Goal: Information Seeking & Learning: Learn about a topic

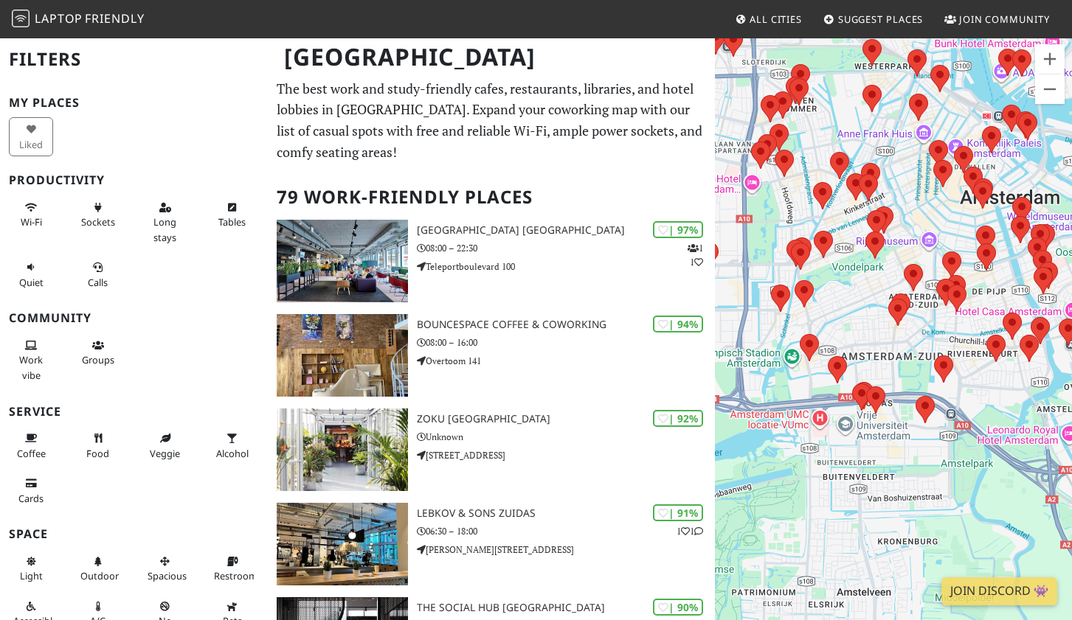
drag, startPoint x: 826, startPoint y: 322, endPoint x: 993, endPoint y: 322, distance: 166.7
click at [993, 322] on div at bounding box center [893, 347] width 357 height 620
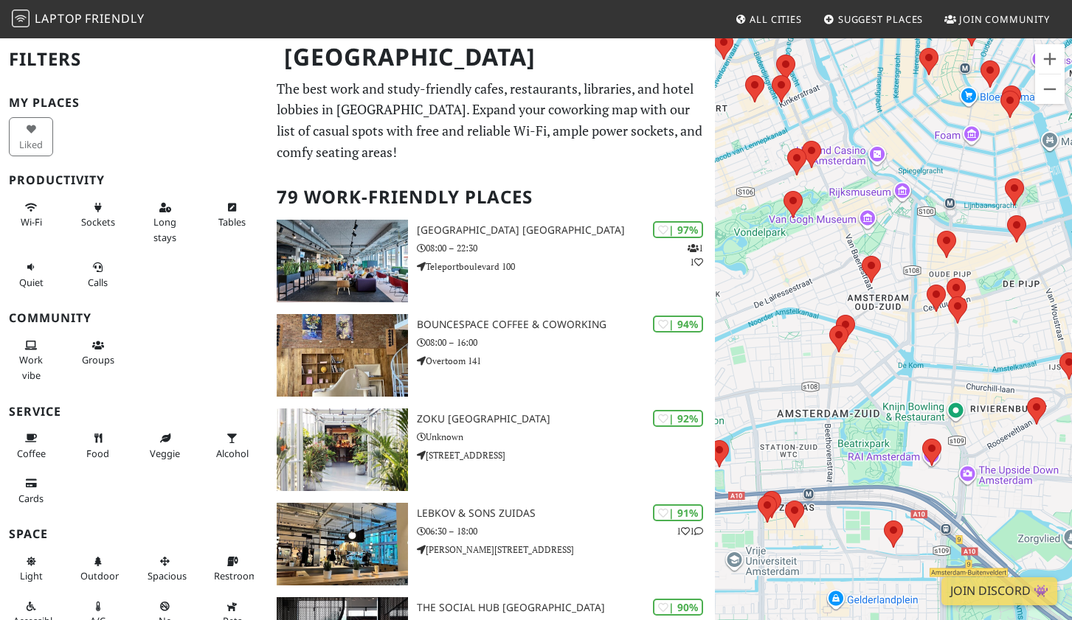
click at [962, 317] on img at bounding box center [957, 309] width 19 height 27
click at [946, 278] on area at bounding box center [946, 278] width 0 height 0
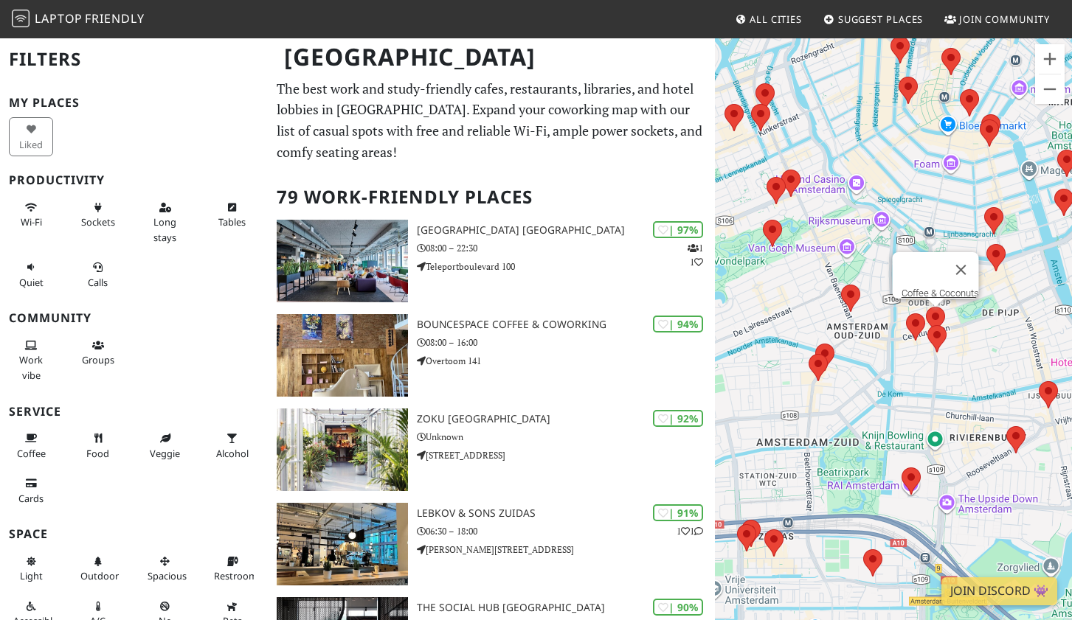
drag, startPoint x: 984, startPoint y: 297, endPoint x: 963, endPoint y: 327, distance: 37.0
click at [963, 327] on div "Coffee & Coconuts" at bounding box center [893, 347] width 357 height 620
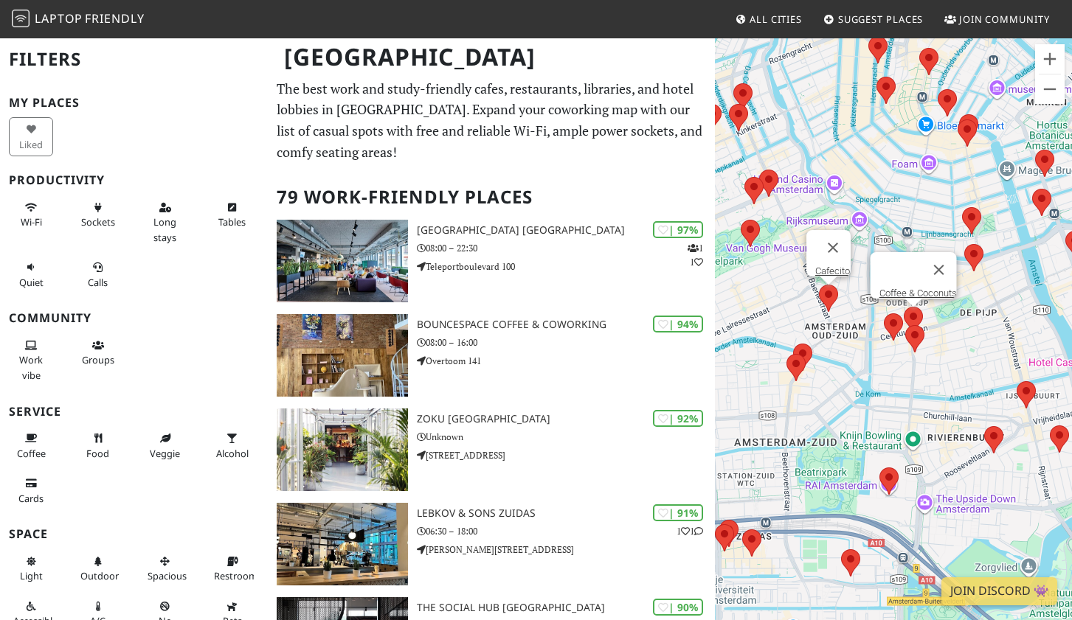
click at [819, 285] on area at bounding box center [819, 285] width 0 height 0
click at [828, 266] on link "Cafecito" at bounding box center [832, 271] width 35 height 11
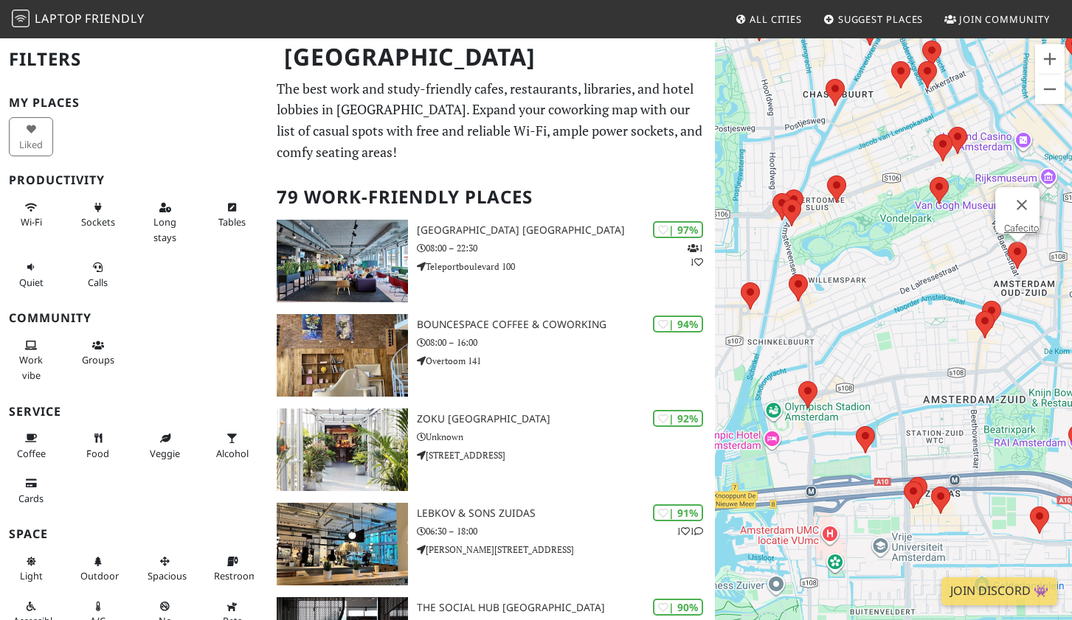
drag, startPoint x: 876, startPoint y: 310, endPoint x: 979, endPoint y: 266, distance: 111.4
click at [979, 266] on div "Cafecito" at bounding box center [893, 347] width 357 height 620
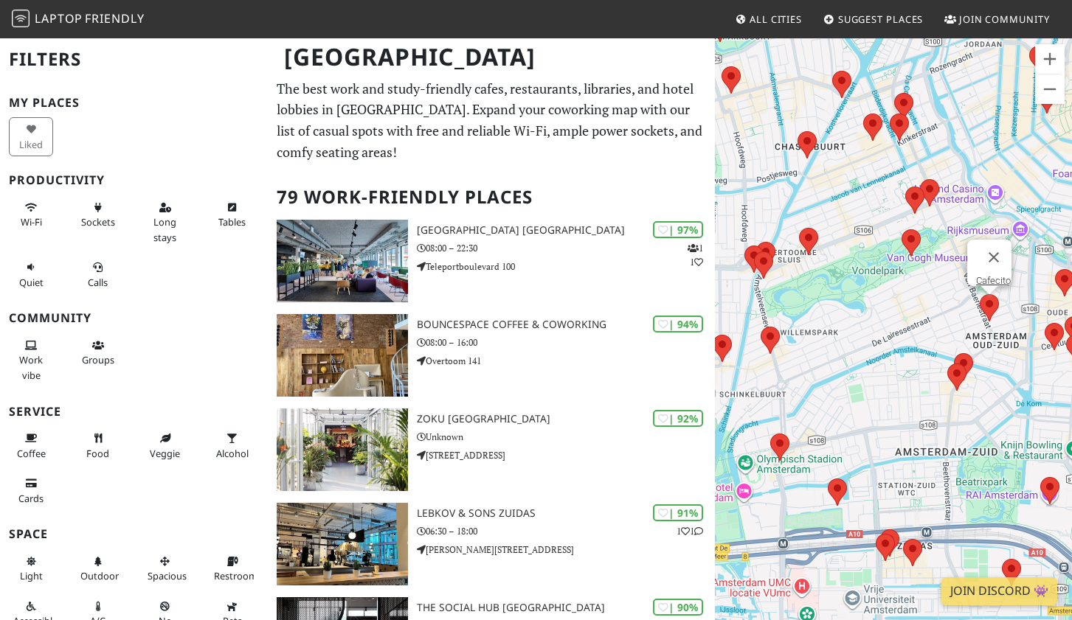
drag, startPoint x: 960, startPoint y: 321, endPoint x: 859, endPoint y: 375, distance: 114.5
click at [859, 375] on div "Cafecito" at bounding box center [893, 347] width 357 height 620
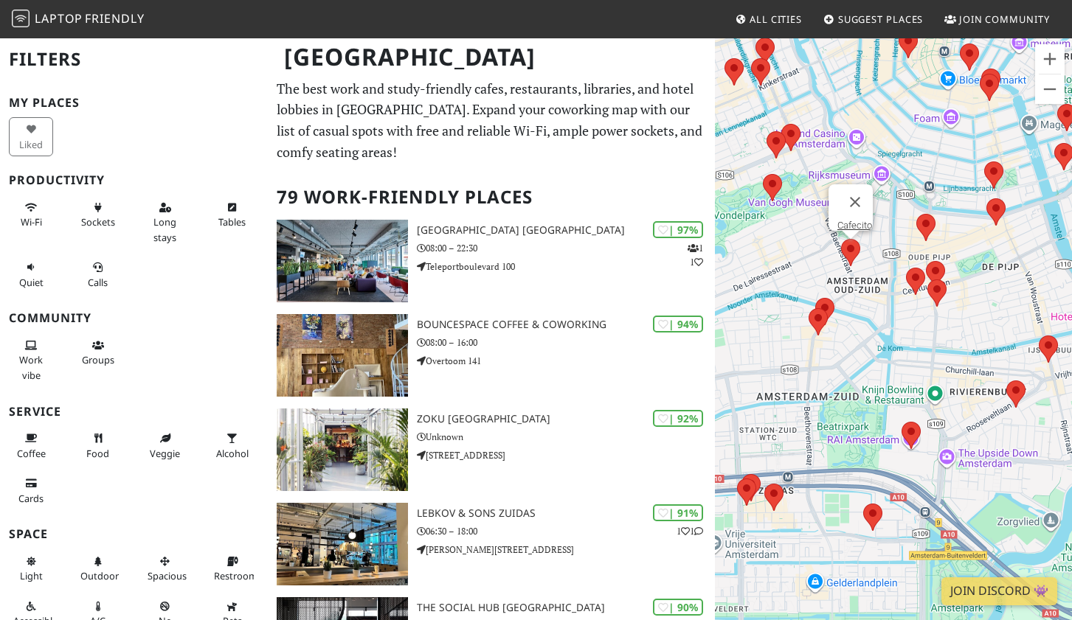
drag, startPoint x: 926, startPoint y: 232, endPoint x: 746, endPoint y: 177, distance: 187.6
click at [746, 177] on div "Cafecito" at bounding box center [893, 347] width 357 height 620
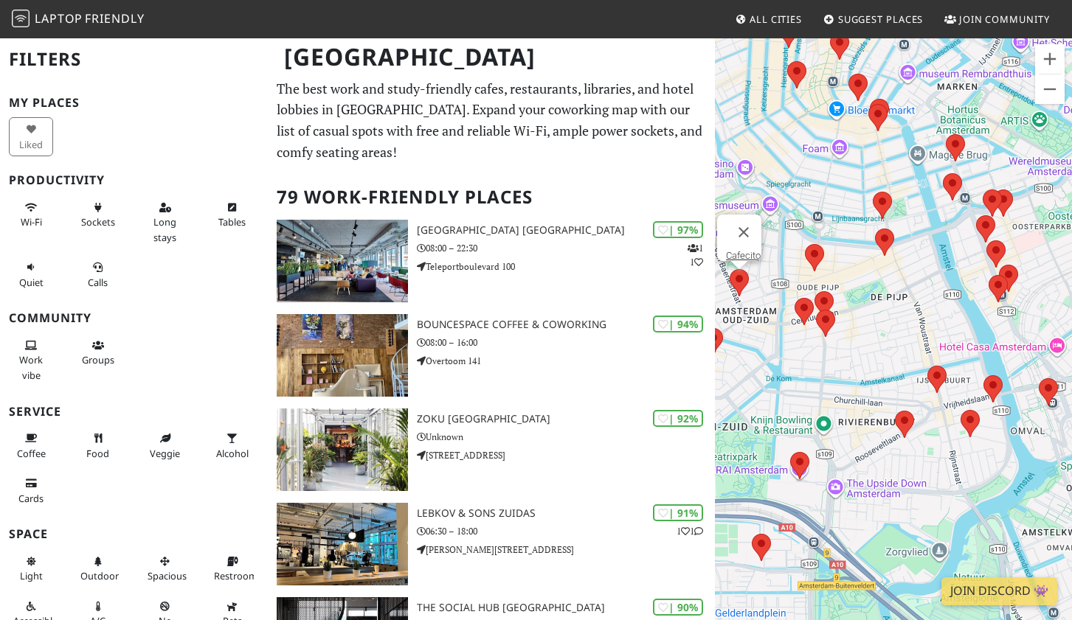
drag, startPoint x: 951, startPoint y: 244, endPoint x: 837, endPoint y: 274, distance: 118.3
click at [837, 274] on div "Cafecito" at bounding box center [893, 347] width 357 height 620
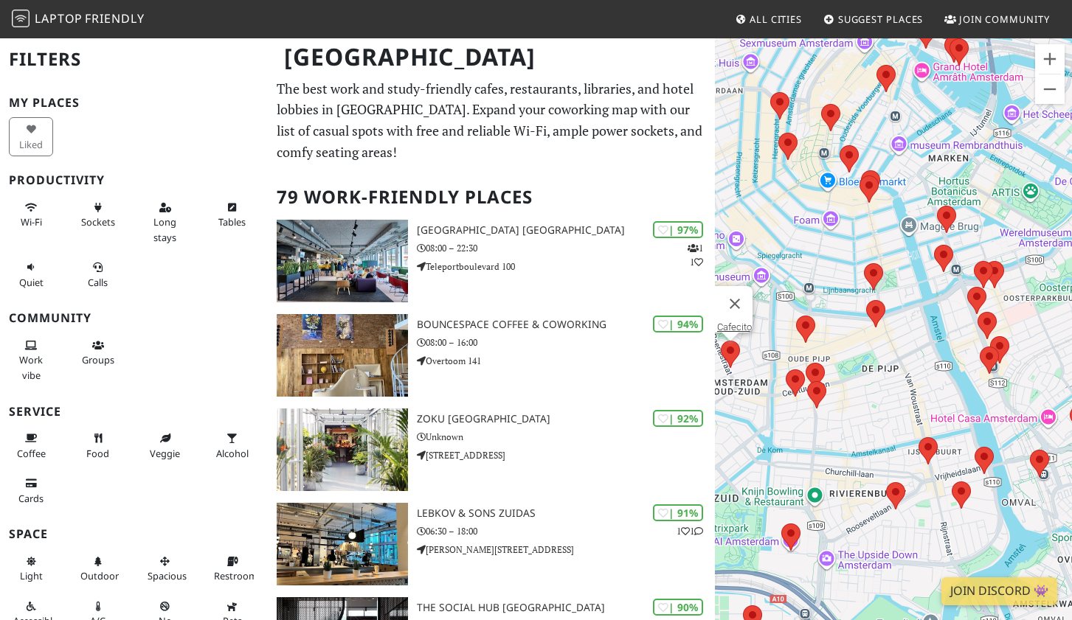
drag, startPoint x: 860, startPoint y: 232, endPoint x: 851, endPoint y: 307, distance: 75.0
click at [851, 307] on div "Cafecito" at bounding box center [893, 347] width 357 height 620
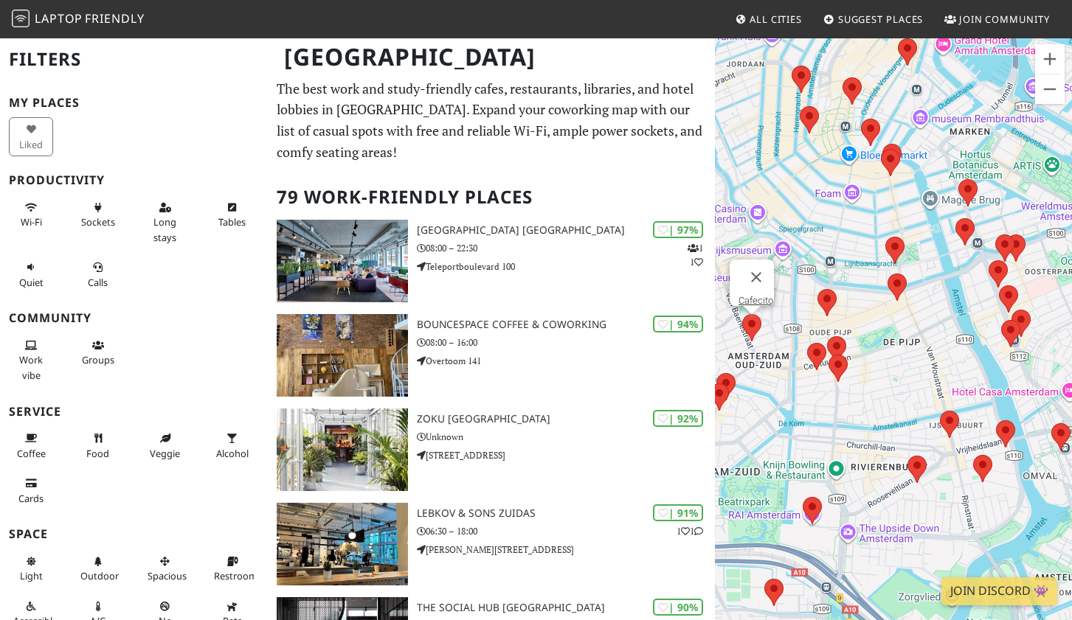
drag, startPoint x: 816, startPoint y: 277, endPoint x: 839, endPoint y: 249, distance: 36.2
click at [839, 249] on div "Cafecito" at bounding box center [893, 347] width 357 height 620
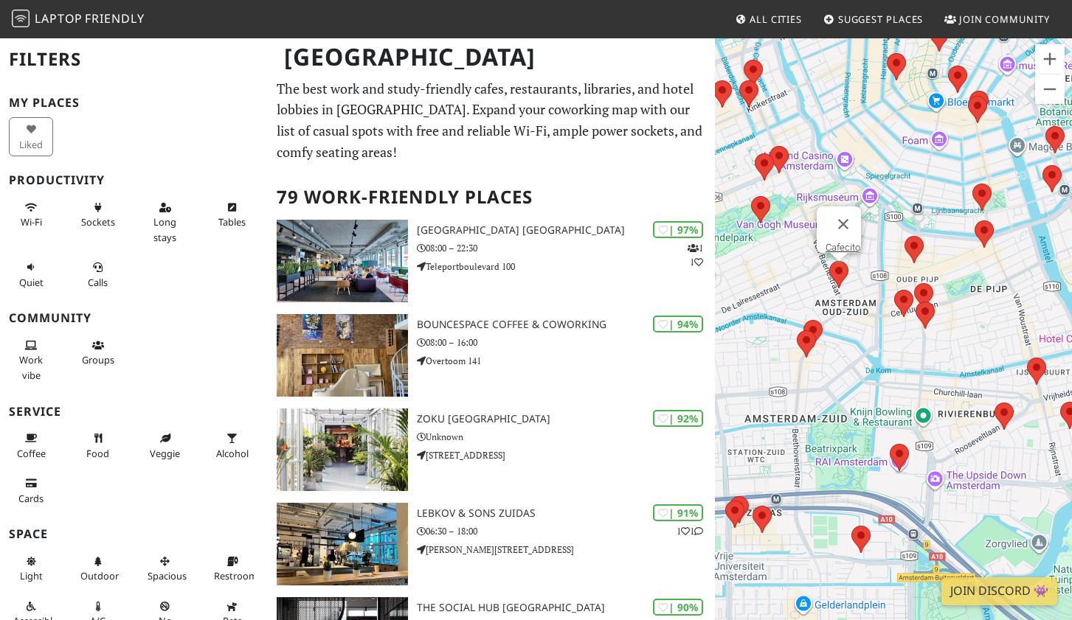
drag, startPoint x: 865, startPoint y: 243, endPoint x: 962, endPoint y: 190, distance: 110.6
click at [962, 190] on div "Cafecito" at bounding box center [893, 347] width 357 height 620
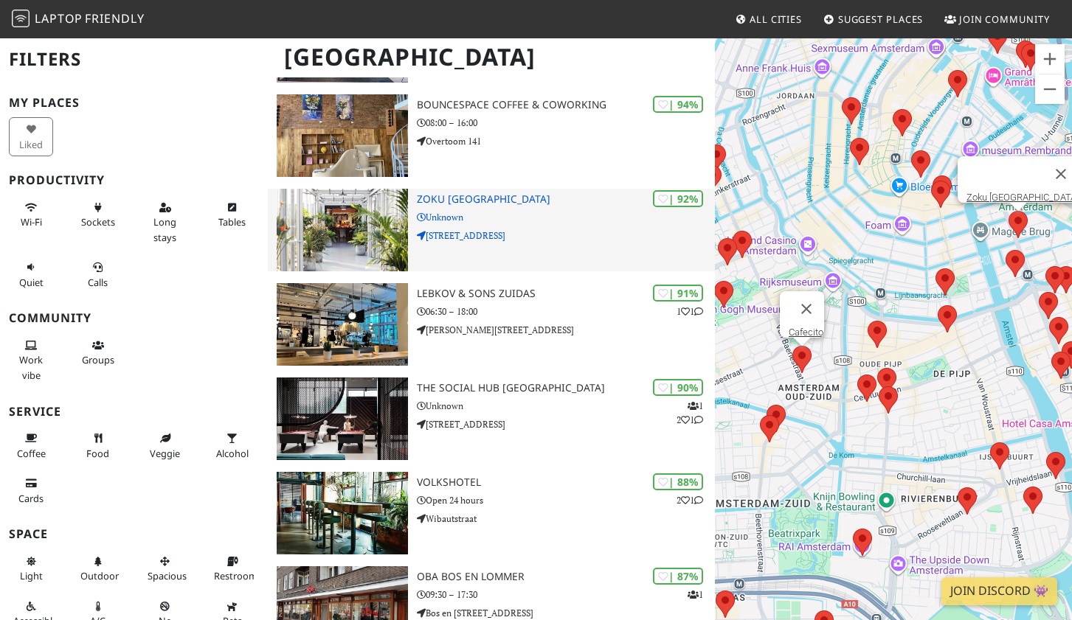
scroll to position [231, 0]
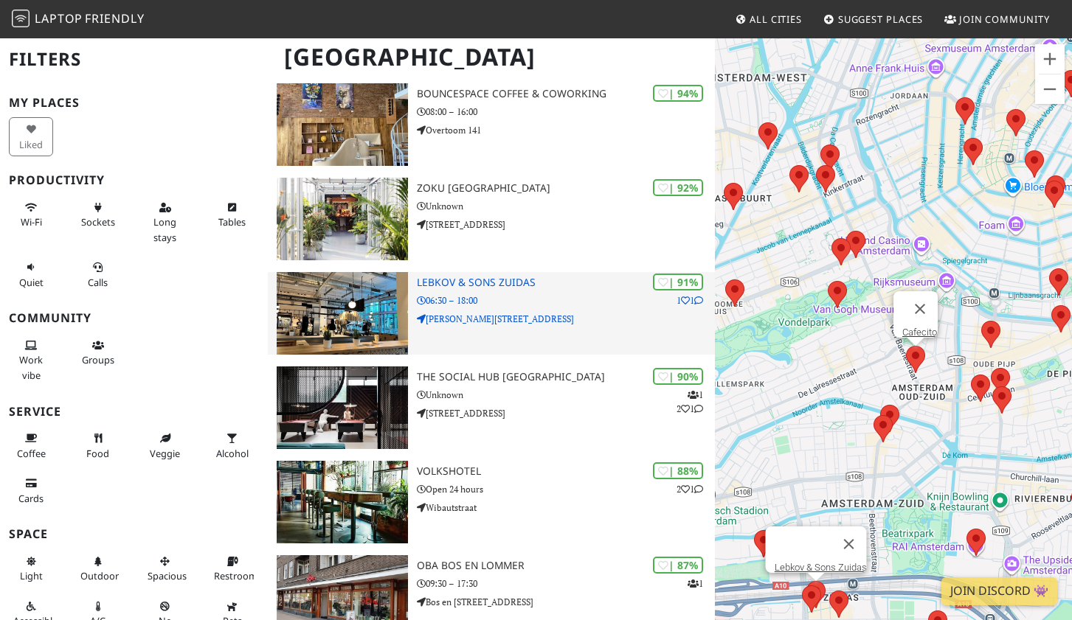
click at [563, 281] on h3 "Lebkov & Sons Zuidas" at bounding box center [566, 283] width 298 height 13
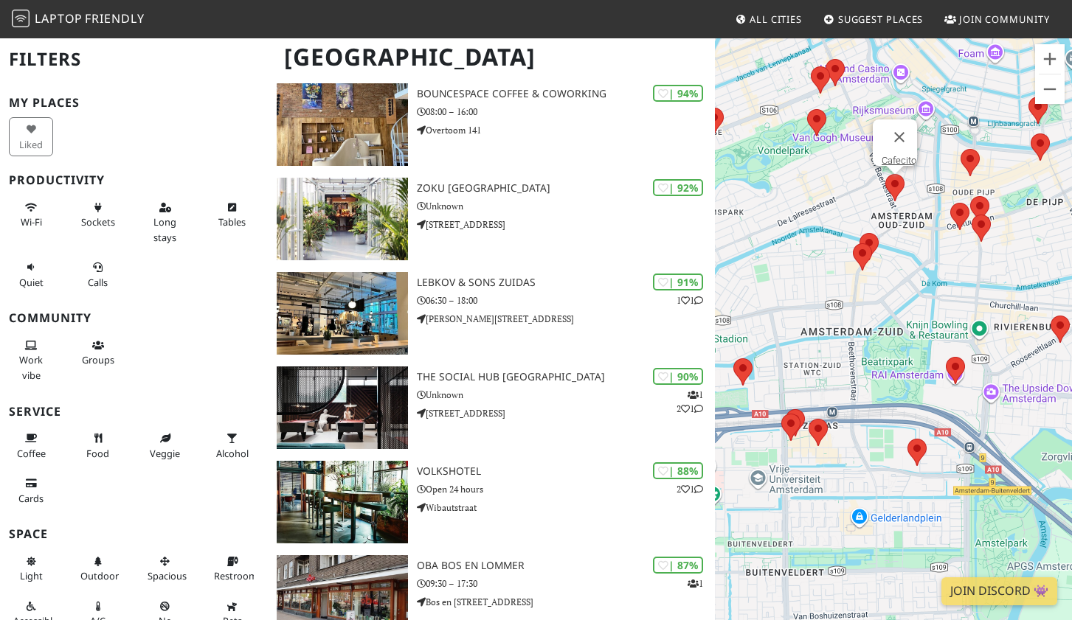
drag, startPoint x: 842, startPoint y: 396, endPoint x: 821, endPoint y: 223, distance: 174.6
click at [821, 223] on div "Cafecito" at bounding box center [893, 347] width 357 height 620
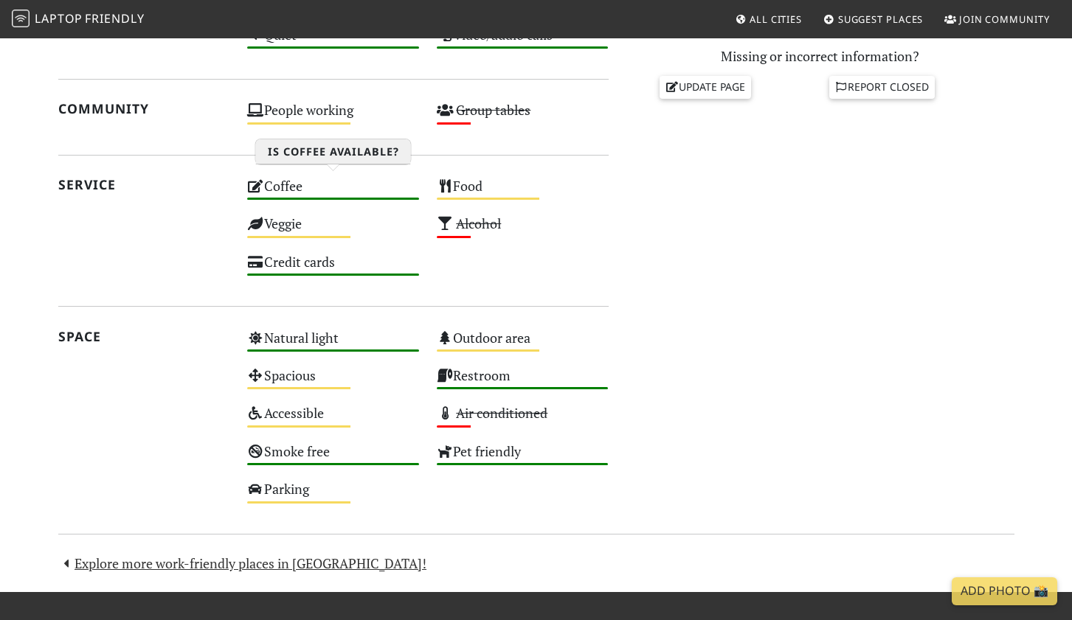
scroll to position [675, 0]
